Goal: Information Seeking & Learning: Check status

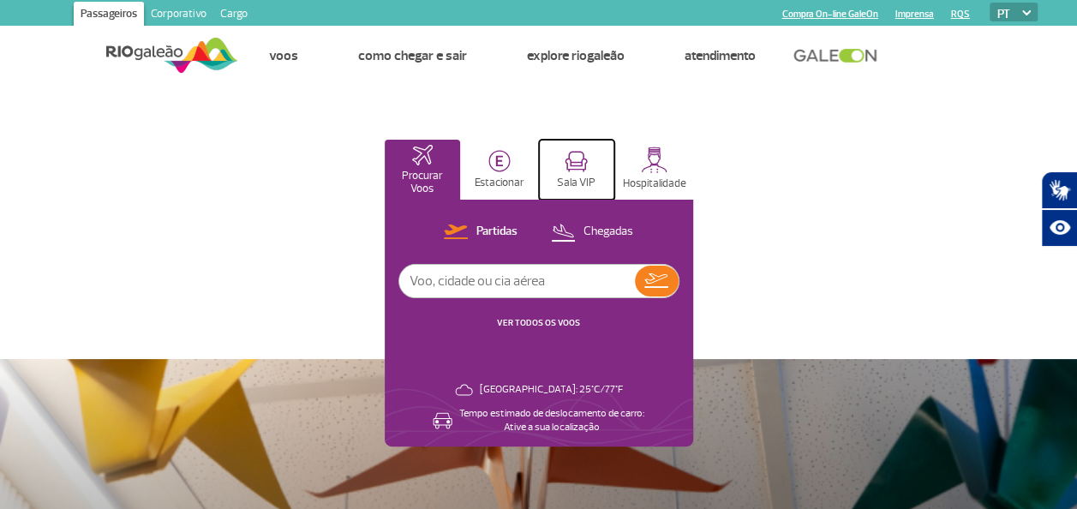
click at [571, 180] on p "Sala VIP" at bounding box center [576, 183] width 39 height 13
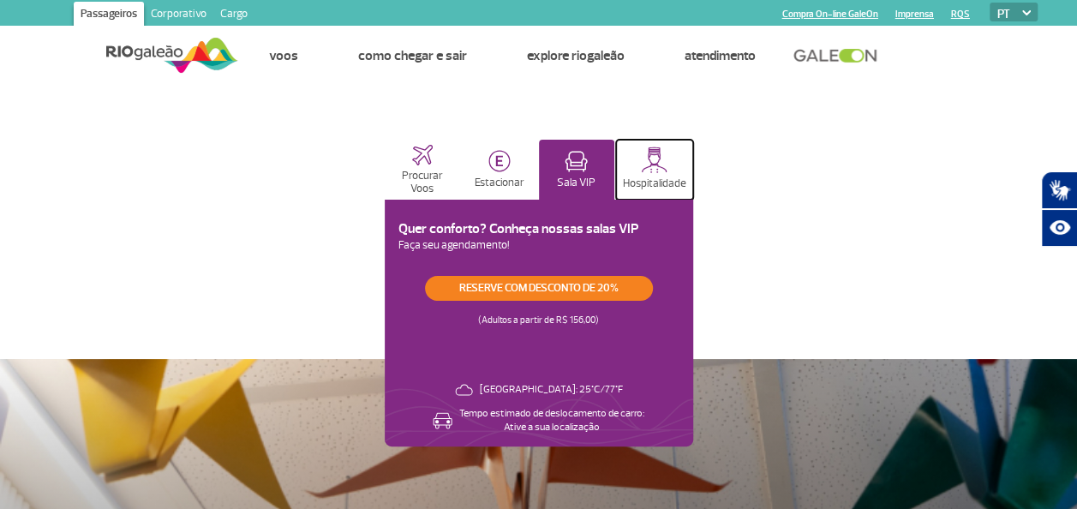
click at [651, 177] on p "Hospitalidade" at bounding box center [654, 183] width 63 height 13
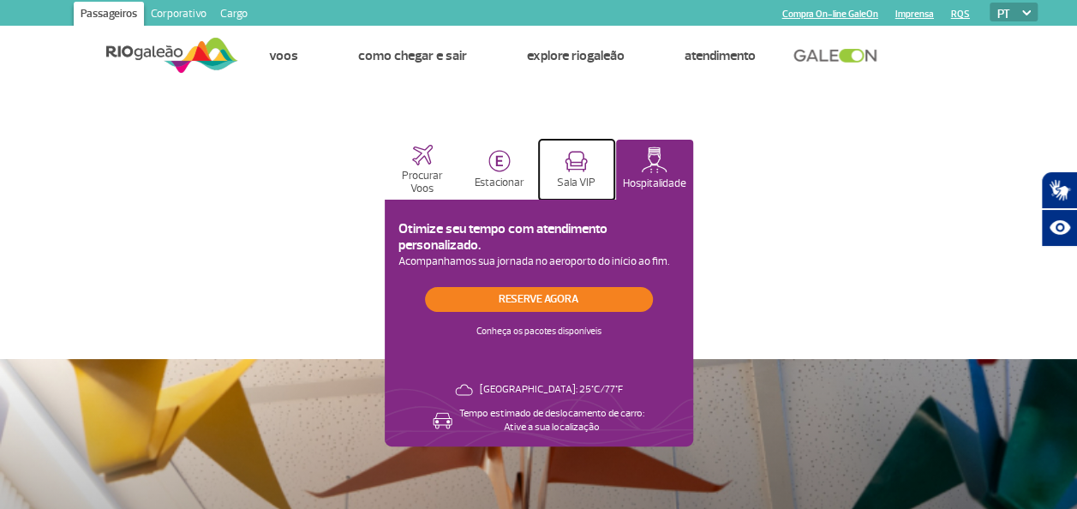
click at [597, 165] on button "Sala VIP" at bounding box center [576, 170] width 75 height 60
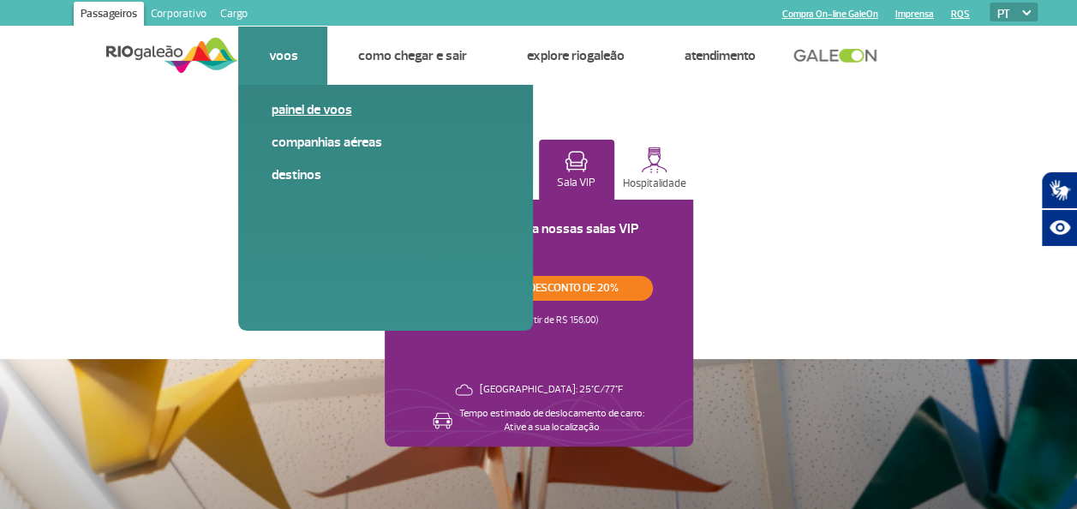
click at [315, 110] on link "Painel de voos" at bounding box center [386, 109] width 230 height 19
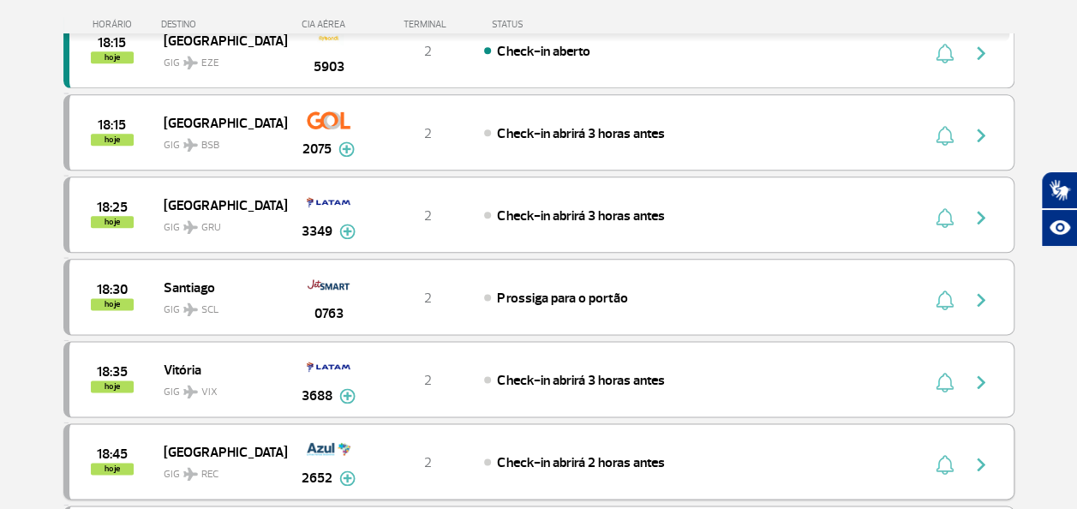
scroll to position [1028, 0]
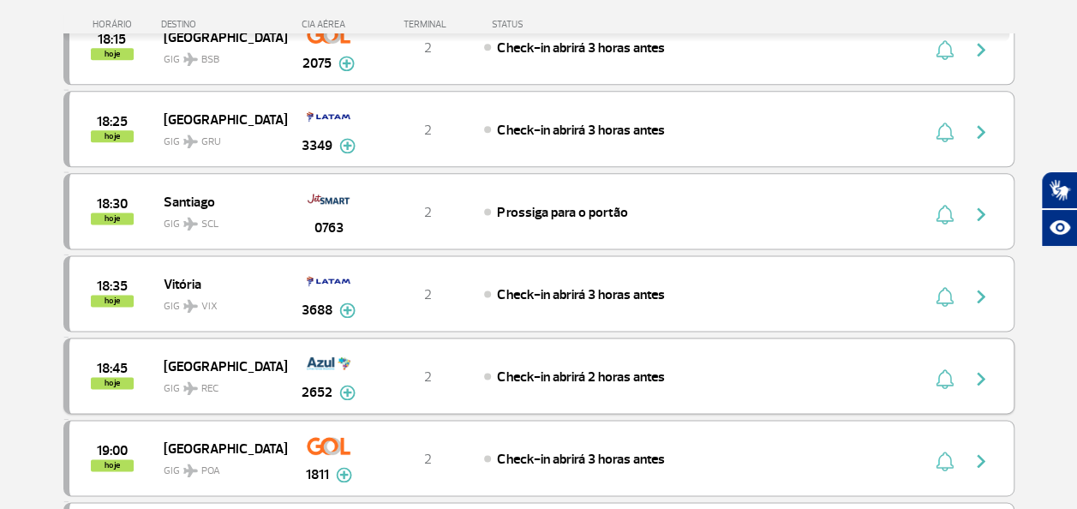
click at [986, 368] on img "button" at bounding box center [981, 378] width 21 height 21
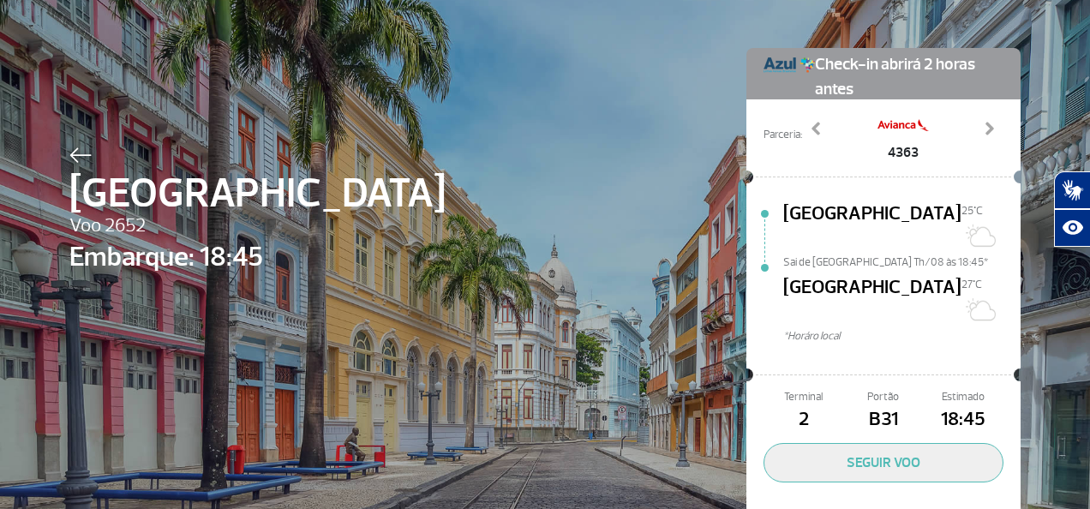
scroll to position [86, 0]
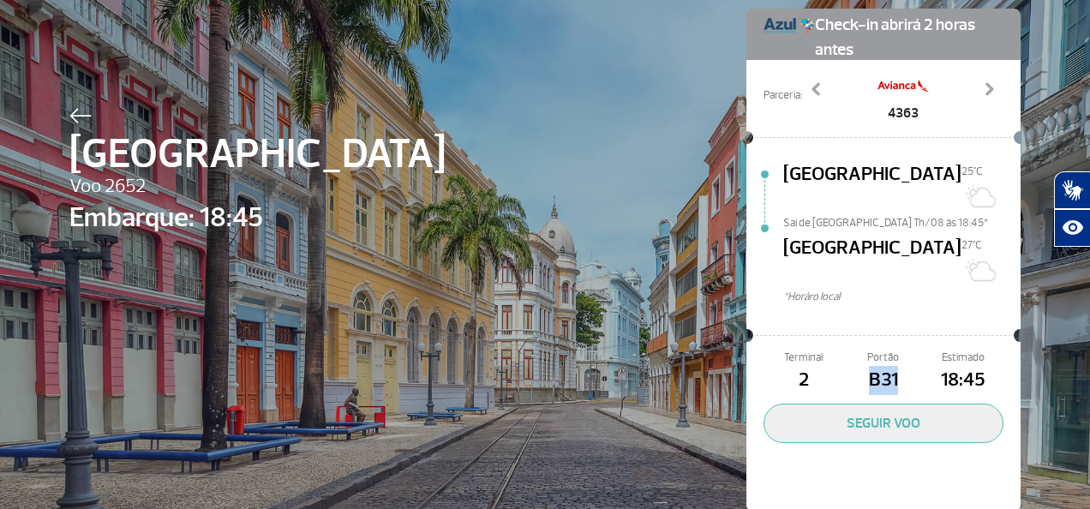
drag, startPoint x: 853, startPoint y: 341, endPoint x: 907, endPoint y: 341, distance: 53.1
click at [907, 366] on span "B31" at bounding box center [883, 380] width 80 height 29
click at [431, 123] on div "Recife Voo 2652 Embarque: 18:45 Check-in abrirá 2 horas antes Parceria: 4363 53…" at bounding box center [545, 234] width 977 height 640
